Goal: Task Accomplishment & Management: Complete application form

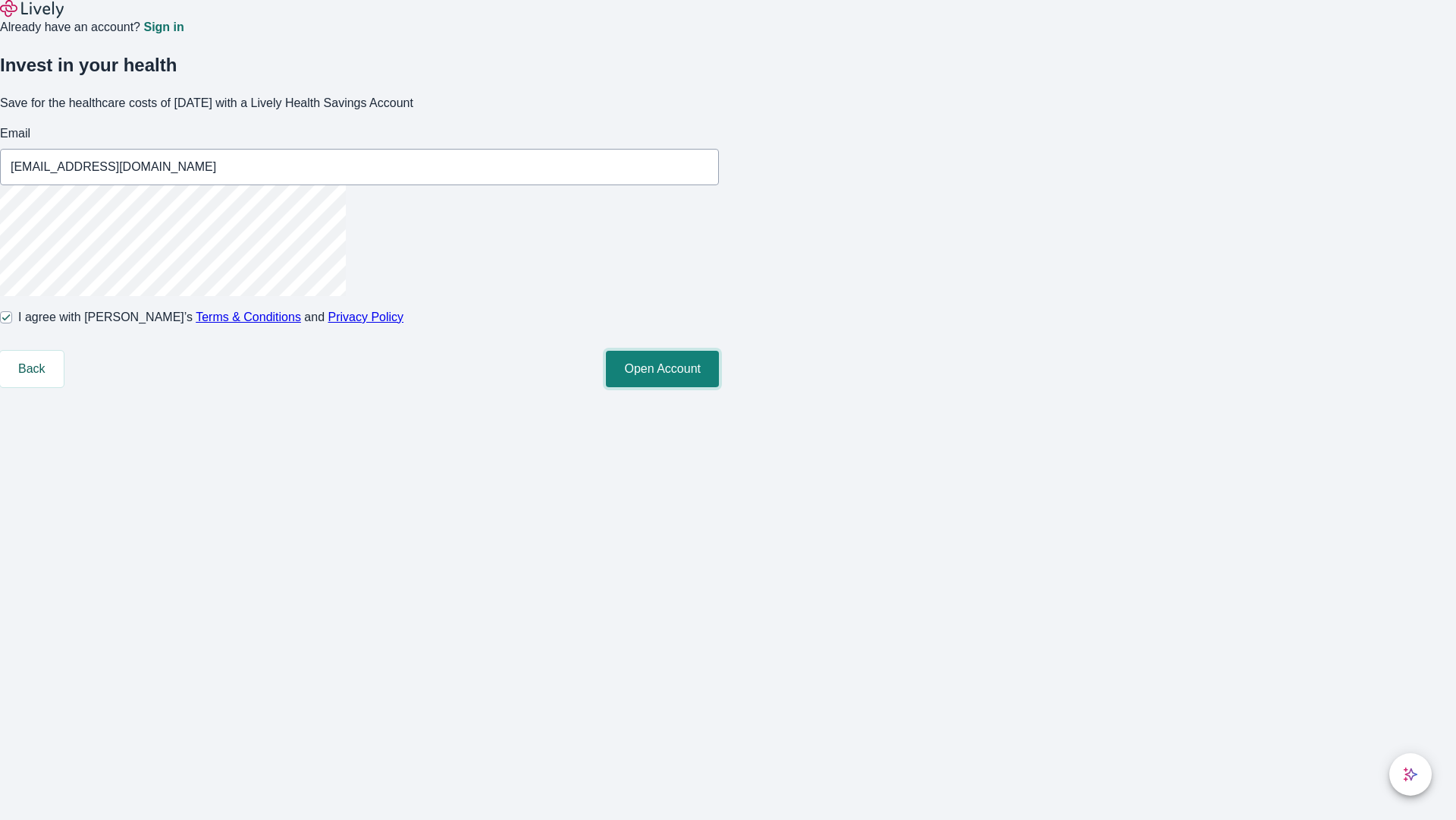
click at [719, 387] on button "Open Account" at bounding box center [662, 368] width 113 height 36
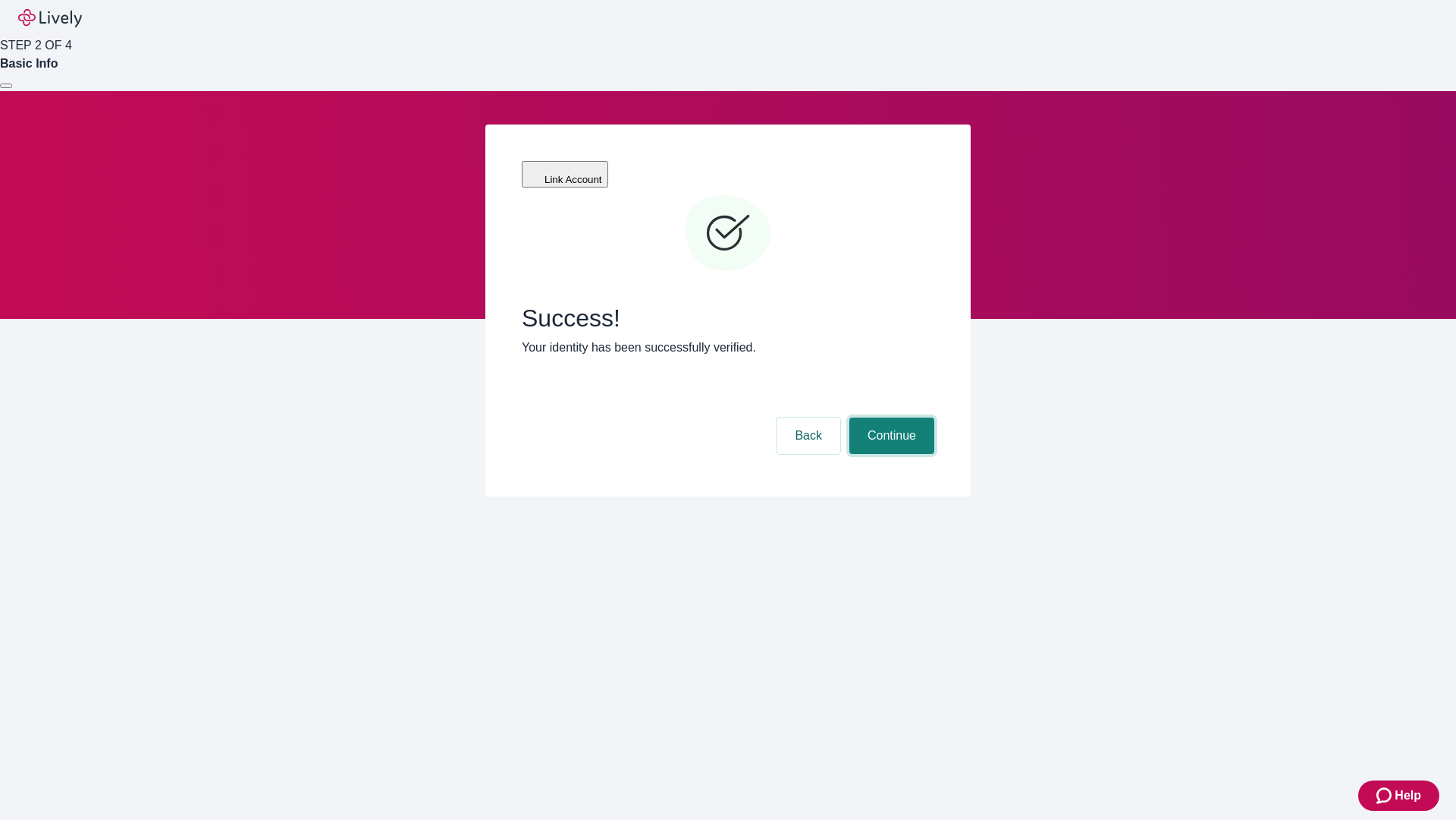
click at [890, 417] on button "Continue" at bounding box center [891, 435] width 85 height 36
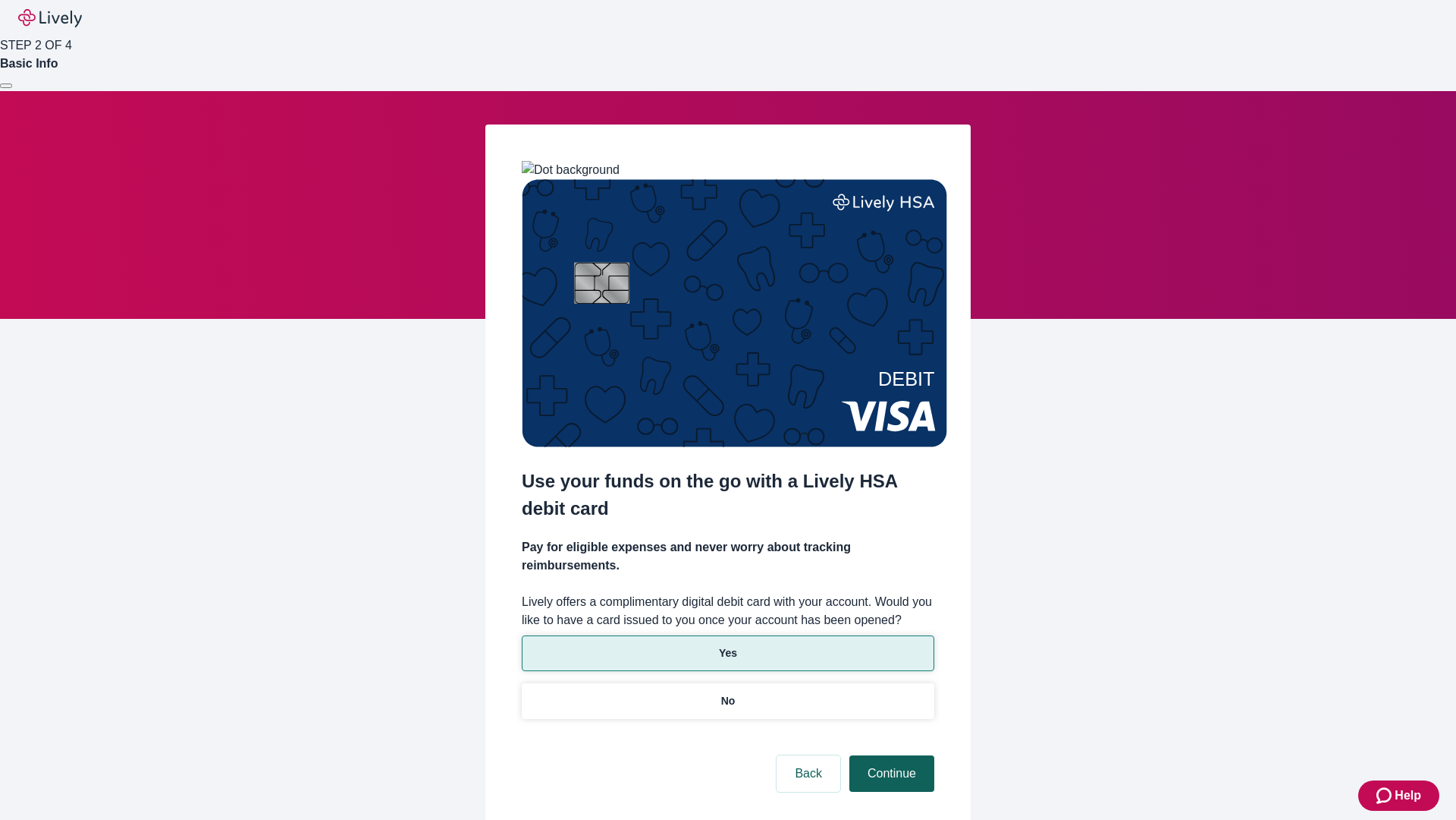
click at [728, 645] on p "Yes" at bounding box center [728, 653] width 19 height 16
click at [890, 755] on button "Continue" at bounding box center [891, 773] width 85 height 36
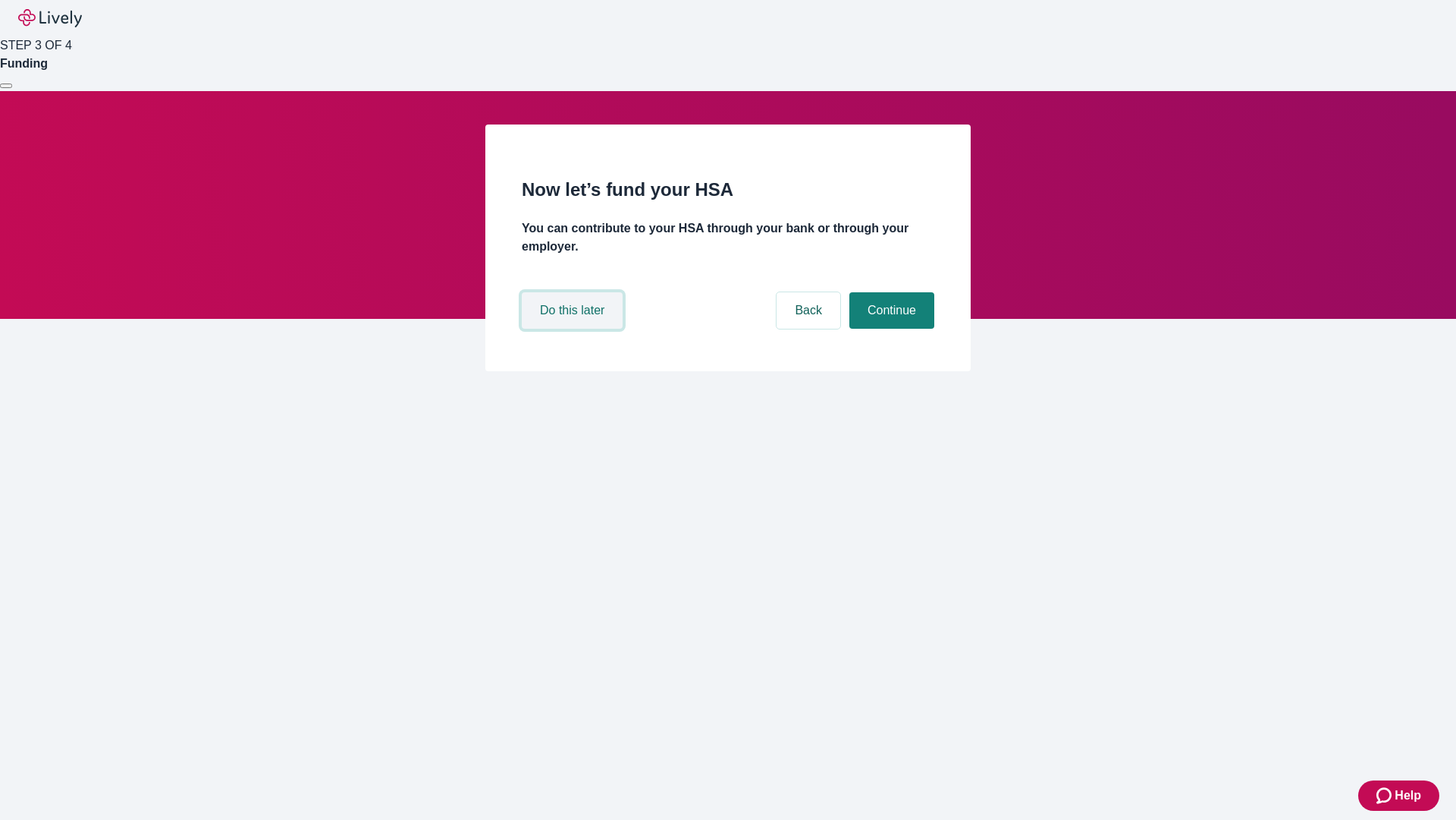
click at [574, 328] on button "Do this later" at bounding box center [572, 310] width 101 height 36
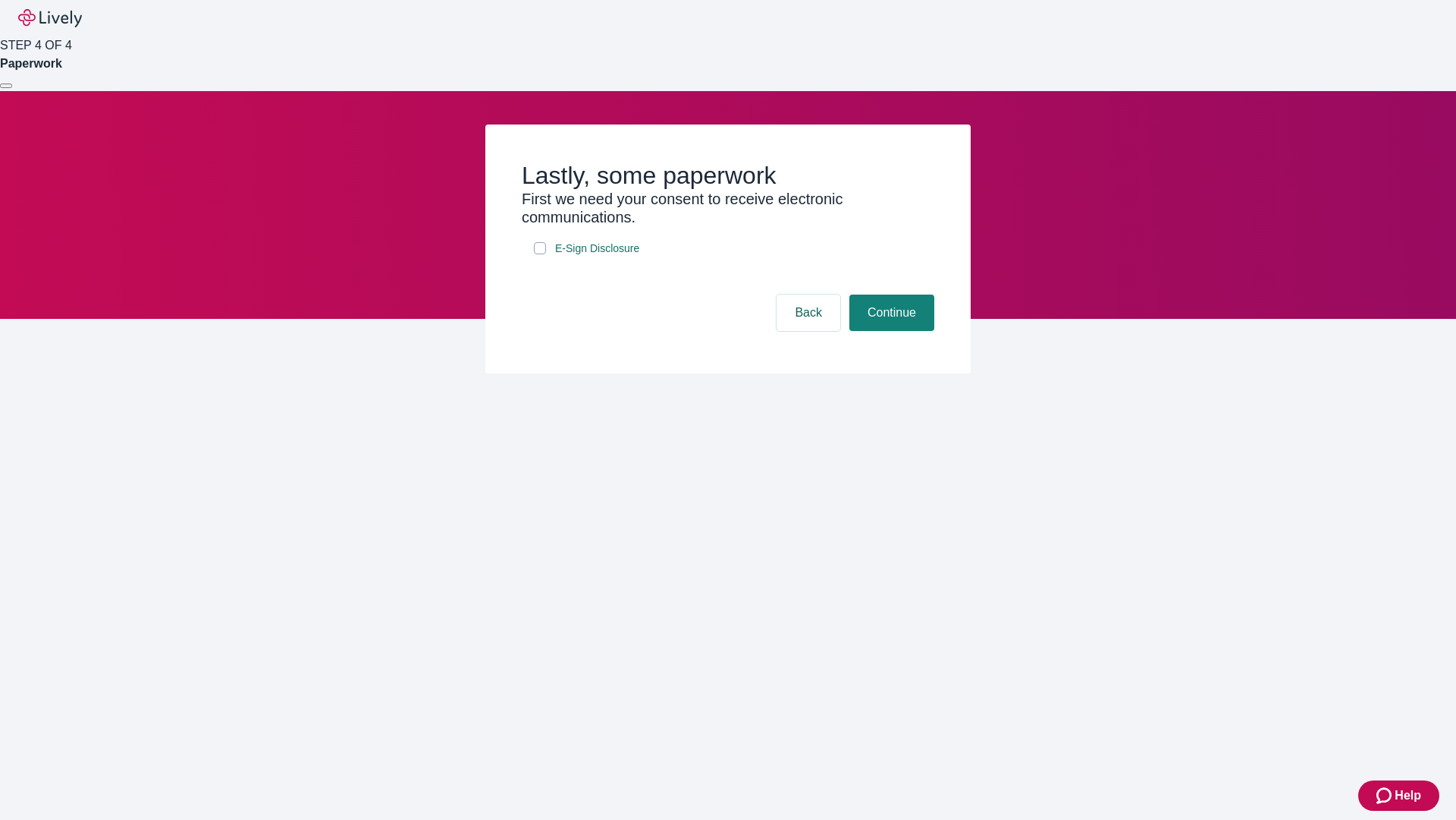
click at [540, 254] on input "E-Sign Disclosure" at bounding box center [540, 248] width 12 height 12
checkbox input "true"
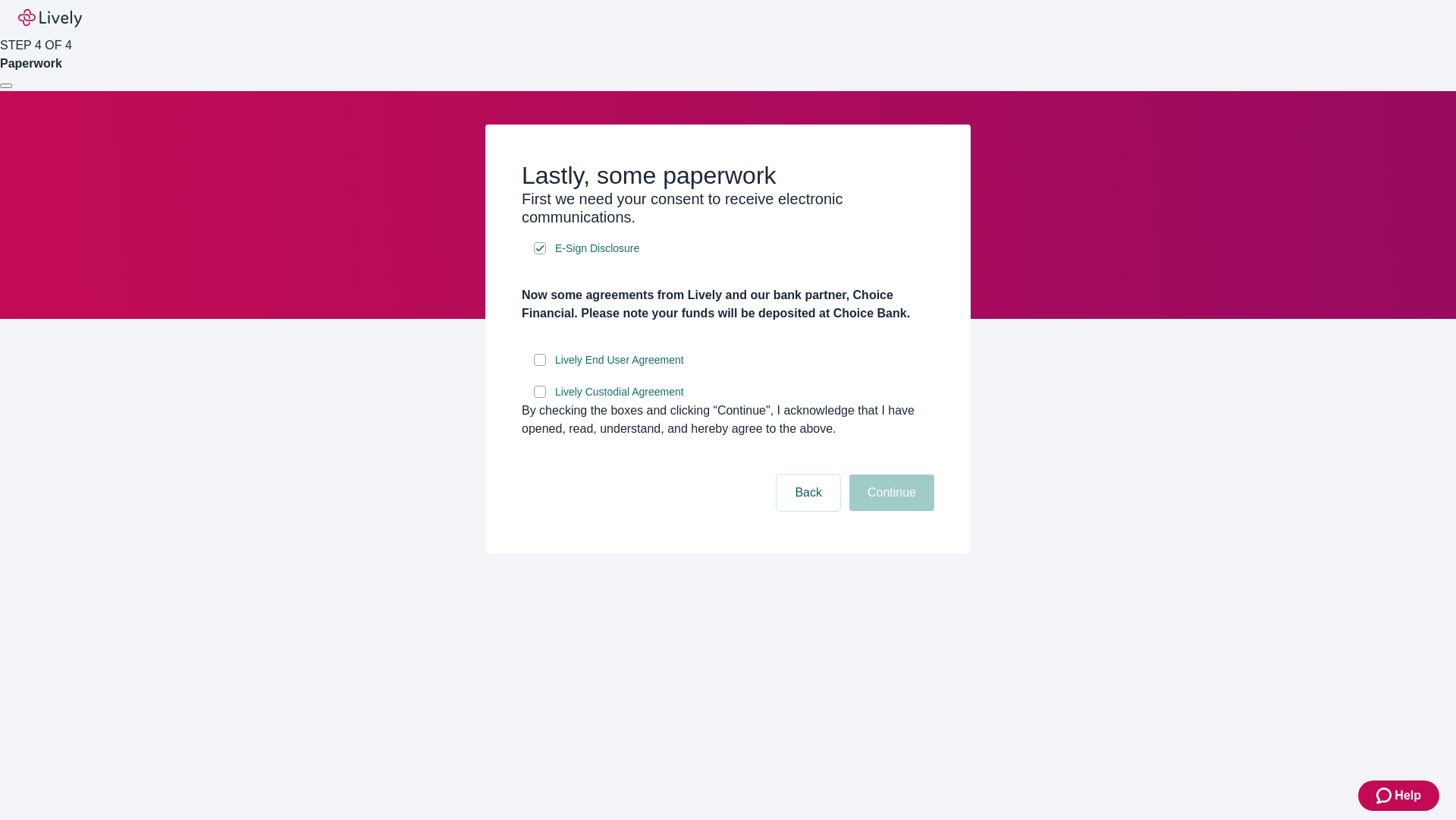
click at [540, 366] on input "Lively End User Agreement" at bounding box center [540, 359] width 12 height 12
checkbox input "true"
click at [540, 398] on input "Lively Custodial Agreement" at bounding box center [540, 391] width 12 height 12
checkbox input "true"
click at [890, 511] on button "Continue" at bounding box center [891, 492] width 85 height 36
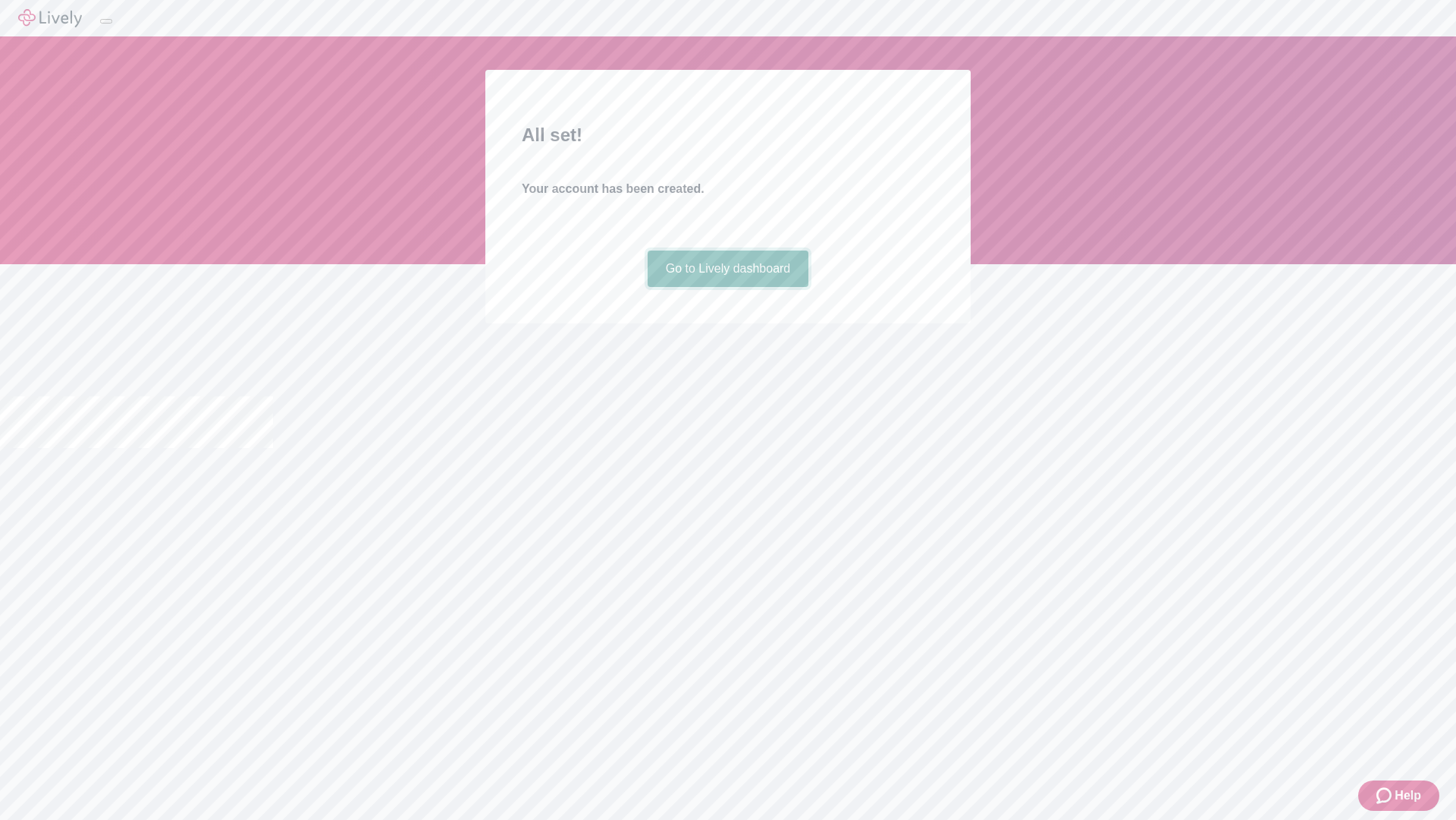
click at [728, 287] on link "Go to Lively dashboard" at bounding box center [728, 268] width 161 height 36
